Goal: Find specific page/section: Find specific page/section

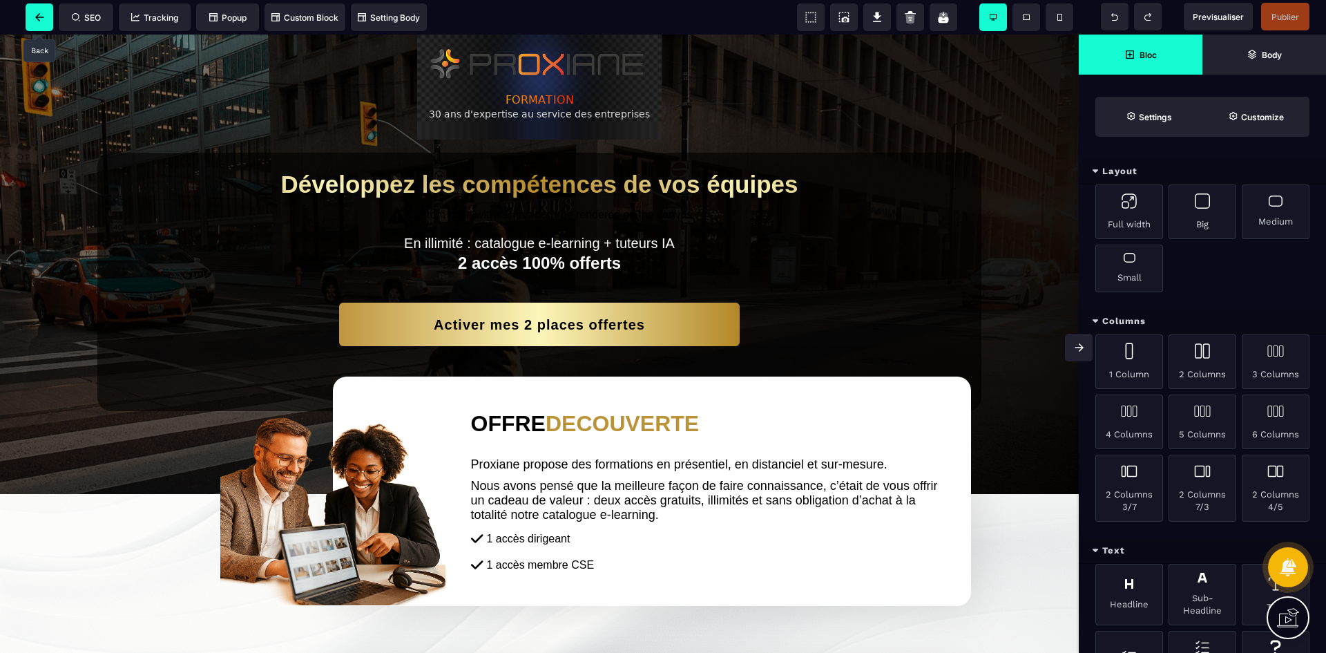
click at [52, 13] on span at bounding box center [40, 17] width 28 height 28
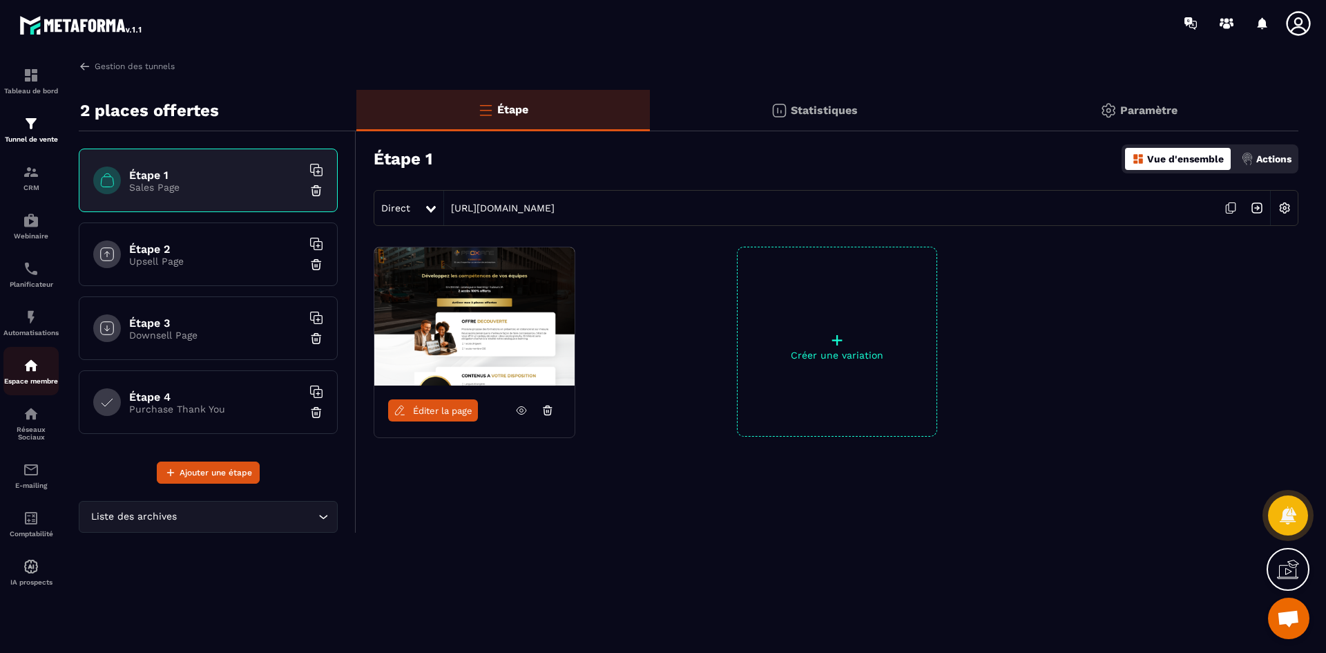
click at [42, 367] on div "Espace membre" at bounding box center [30, 371] width 55 height 28
click at [15, 375] on div "Espace membre" at bounding box center [30, 371] width 55 height 28
